Goal: Task Accomplishment & Management: Use online tool/utility

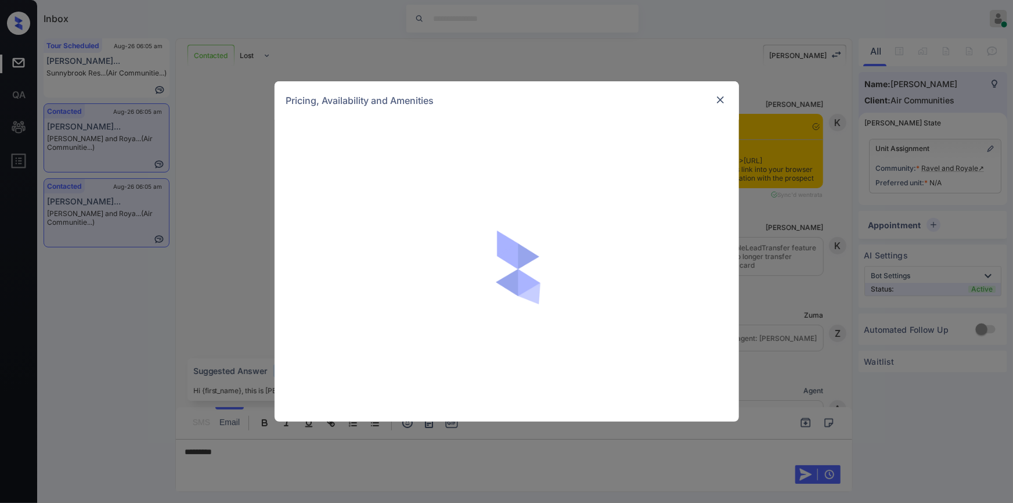
scroll to position [1571, 0]
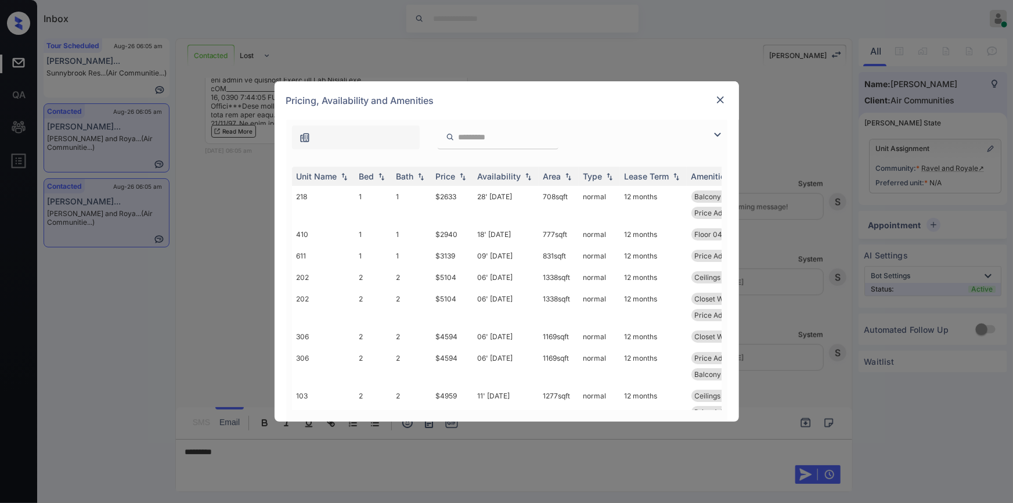
click at [712, 132] on img at bounding box center [718, 135] width 14 height 14
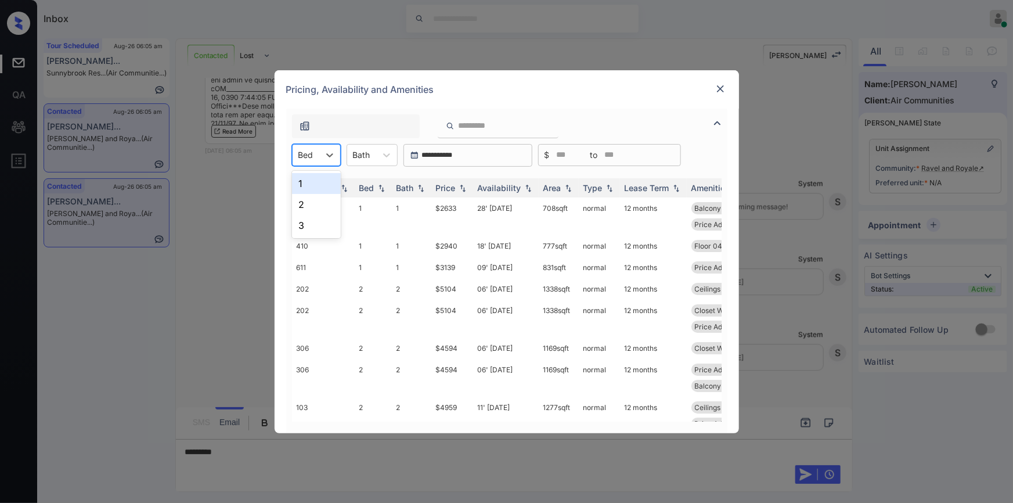
click at [303, 158] on div at bounding box center [305, 155] width 15 height 12
click at [304, 181] on div "1" at bounding box center [316, 183] width 49 height 21
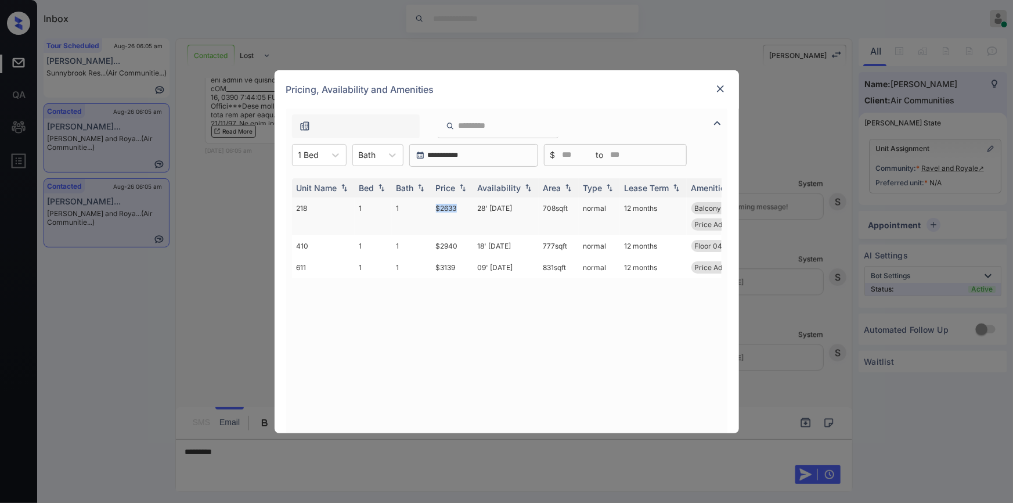
drag, startPoint x: 437, startPoint y: 207, endPoint x: 459, endPoint y: 205, distance: 22.1
click at [459, 205] on td "$2633" at bounding box center [452, 216] width 42 height 38
copy td "$2633"
click at [450, 209] on td "$2633" at bounding box center [452, 216] width 42 height 38
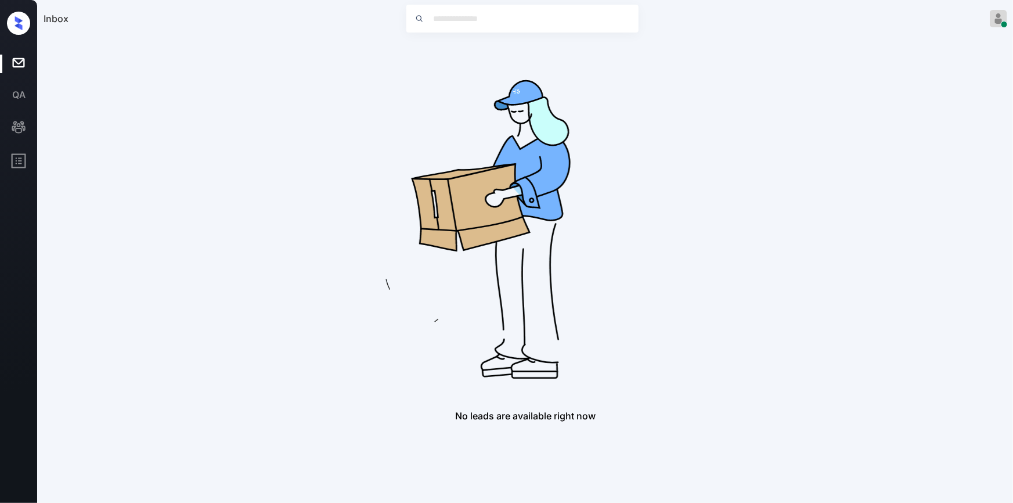
click at [723, 83] on div "Inbox [PERSON_NAME] Online Set yourself offline Set yourself on break Profile S…" at bounding box center [506, 251] width 1013 height 503
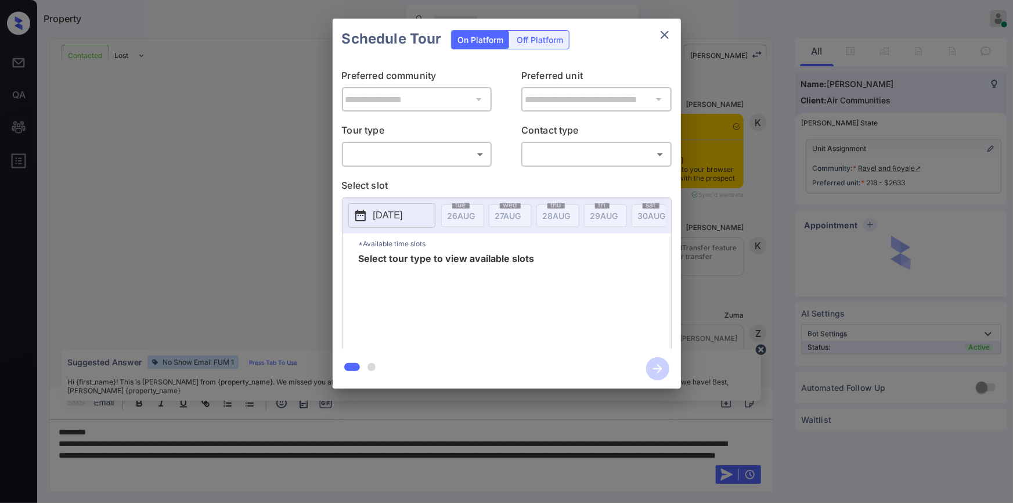
scroll to position [1647, 0]
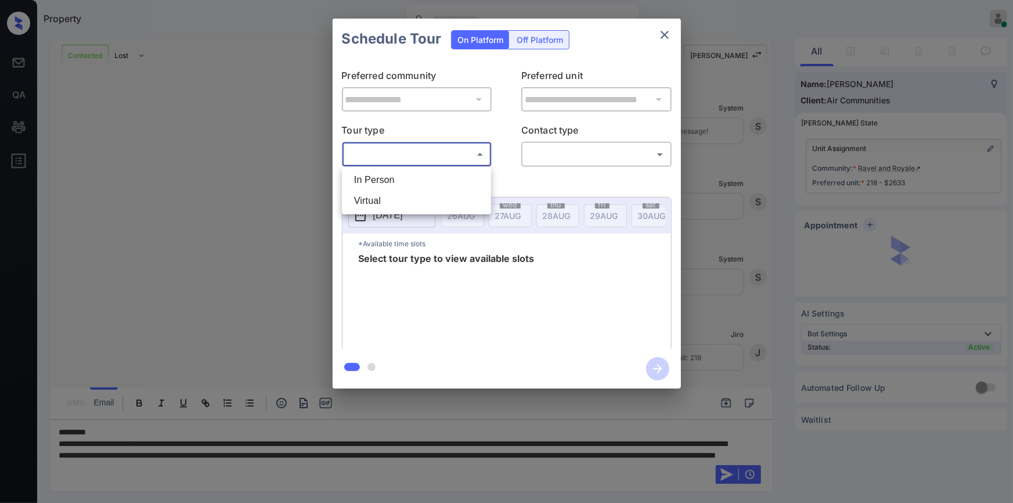
click at [390, 157] on body "Property [PERSON_NAME] Online Set yourself offline Set yourself on break Profil…" at bounding box center [506, 251] width 1013 height 503
drag, startPoint x: 383, startPoint y: 175, endPoint x: 549, endPoint y: 182, distance: 166.1
click at [395, 181] on li "In Person" at bounding box center [416, 180] width 143 height 21
type input "********"
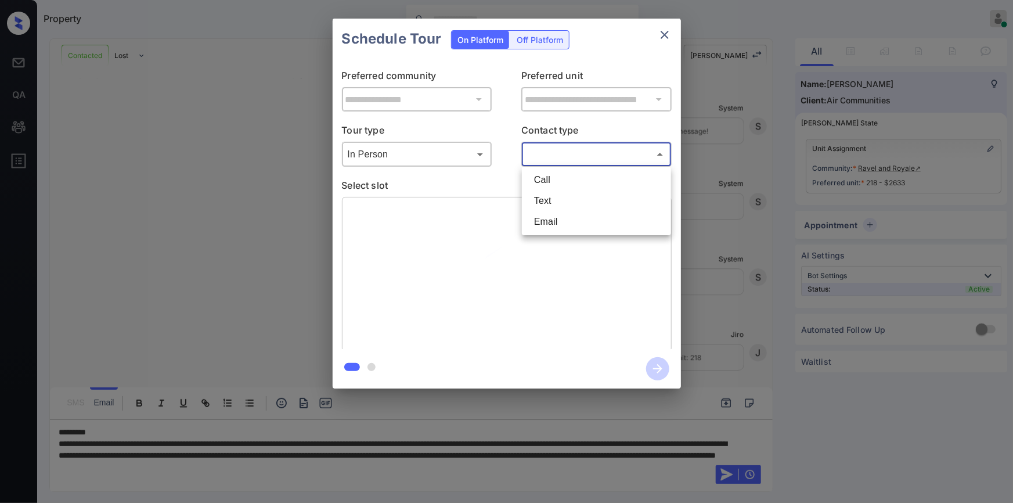
drag, startPoint x: 585, startPoint y: 152, endPoint x: 568, endPoint y: 197, distance: 47.8
click at [585, 152] on body "Property Jiro Alonzo Online Set yourself offline Set yourself on break Profile …" at bounding box center [506, 251] width 1013 height 503
click at [566, 199] on li "Text" at bounding box center [596, 200] width 143 height 21
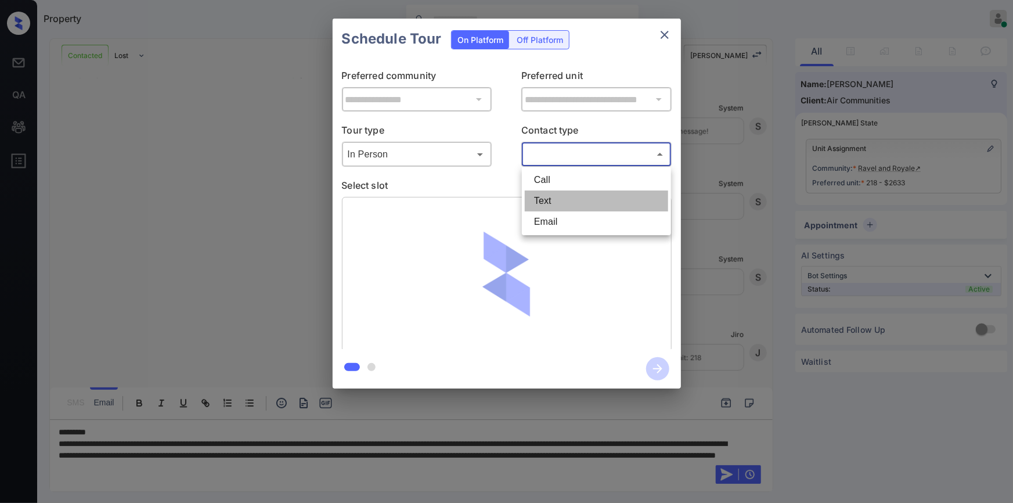
type input "****"
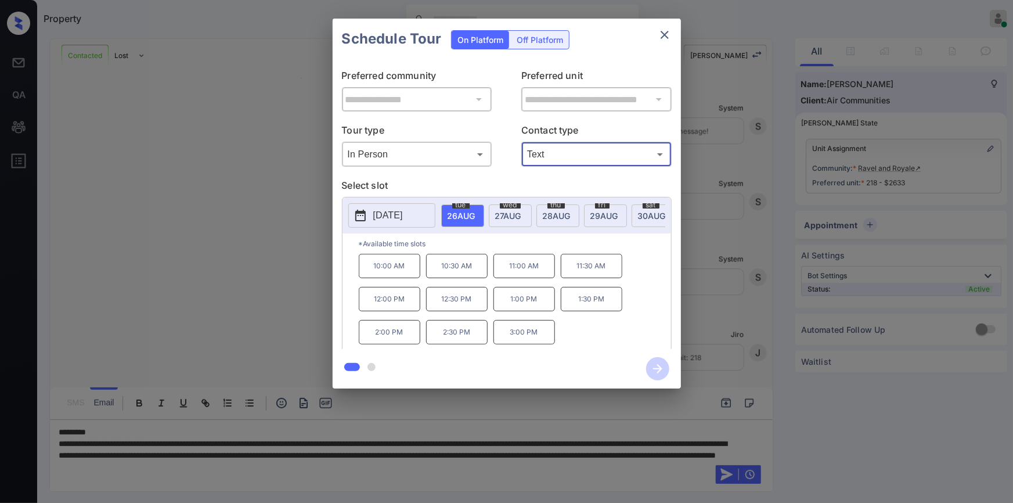
click at [162, 279] on div "**********" at bounding box center [506, 203] width 1013 height 407
